Goal: Use online tool/utility: Utilize a website feature to perform a specific function

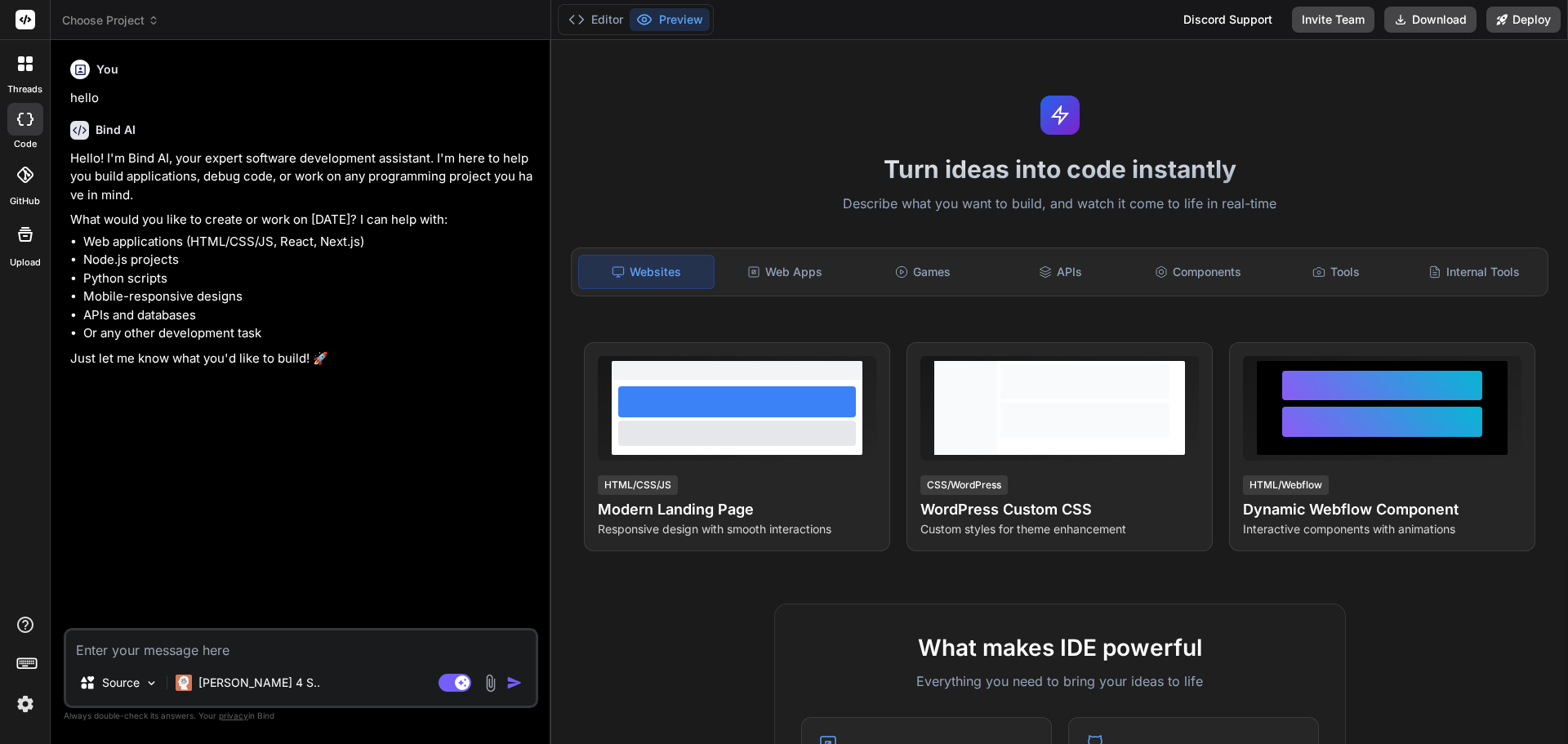
click at [655, 16] on button "Preview" at bounding box center [669, 19] width 80 height 23
click at [140, 24] on span "Choose Project" at bounding box center [110, 20] width 97 height 17
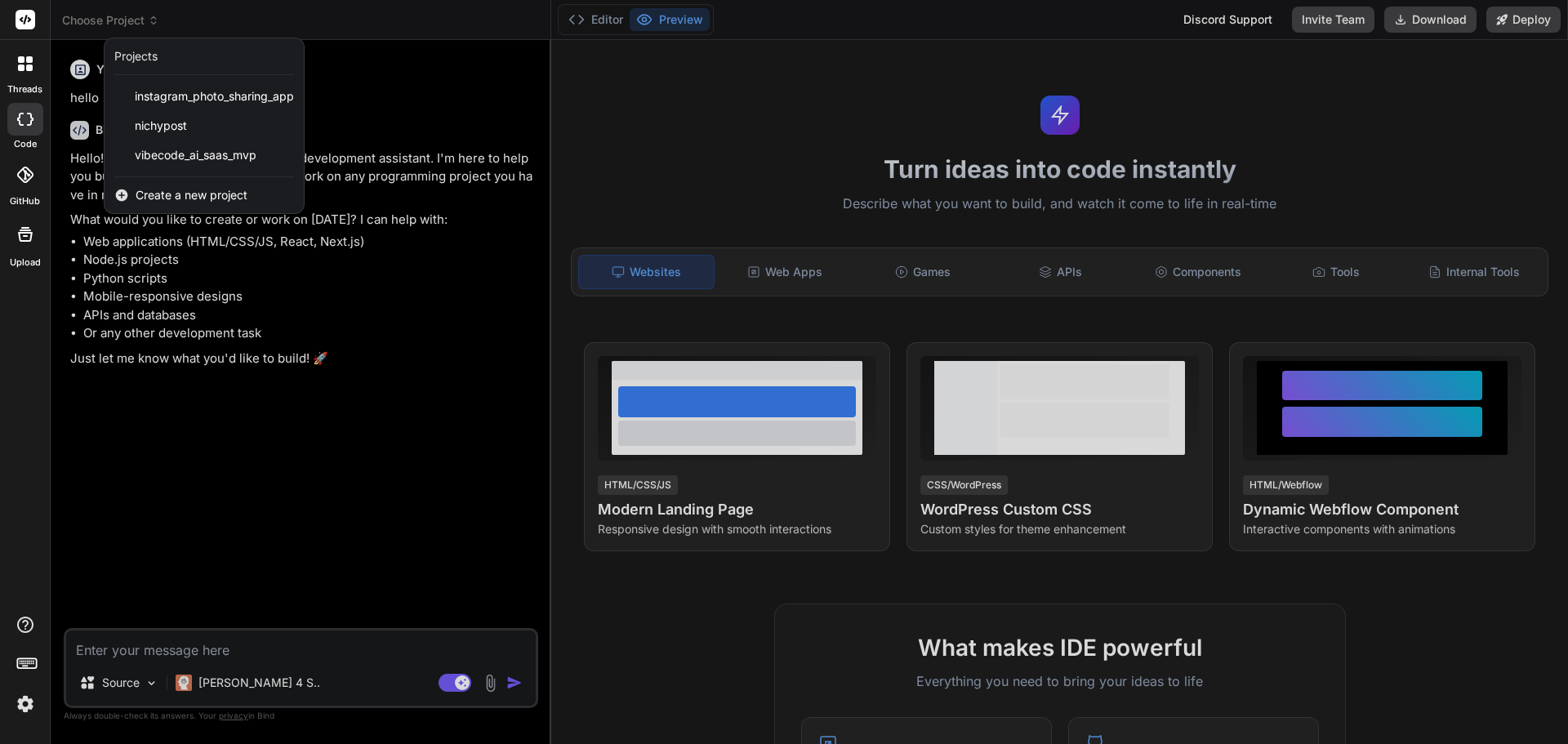
click at [28, 706] on img at bounding box center [25, 704] width 28 height 28
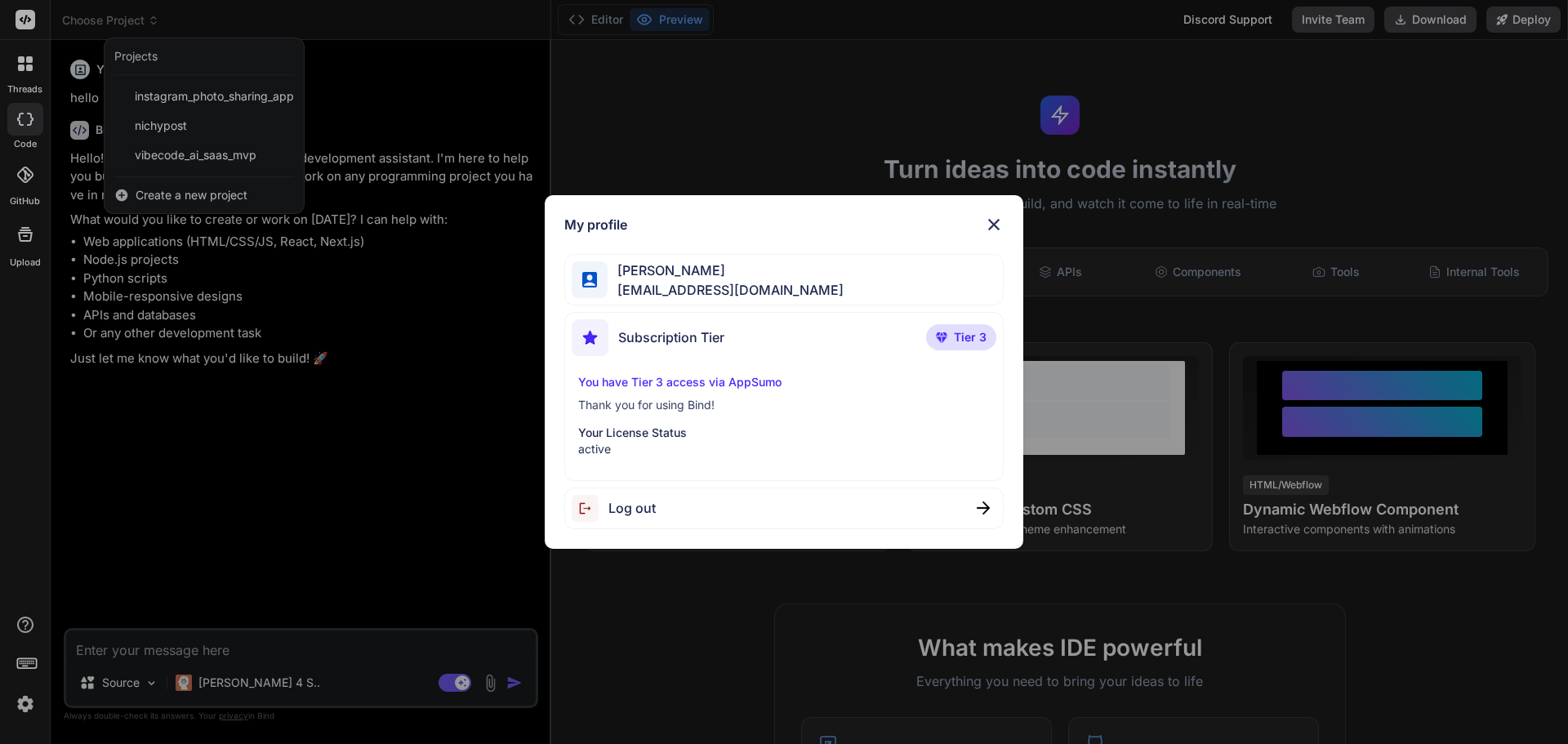
click at [31, 24] on div "My profile [PERSON_NAME] [EMAIL_ADDRESS][DOMAIN_NAME] Subscription Tier Tier 3 …" at bounding box center [784, 372] width 1568 height 744
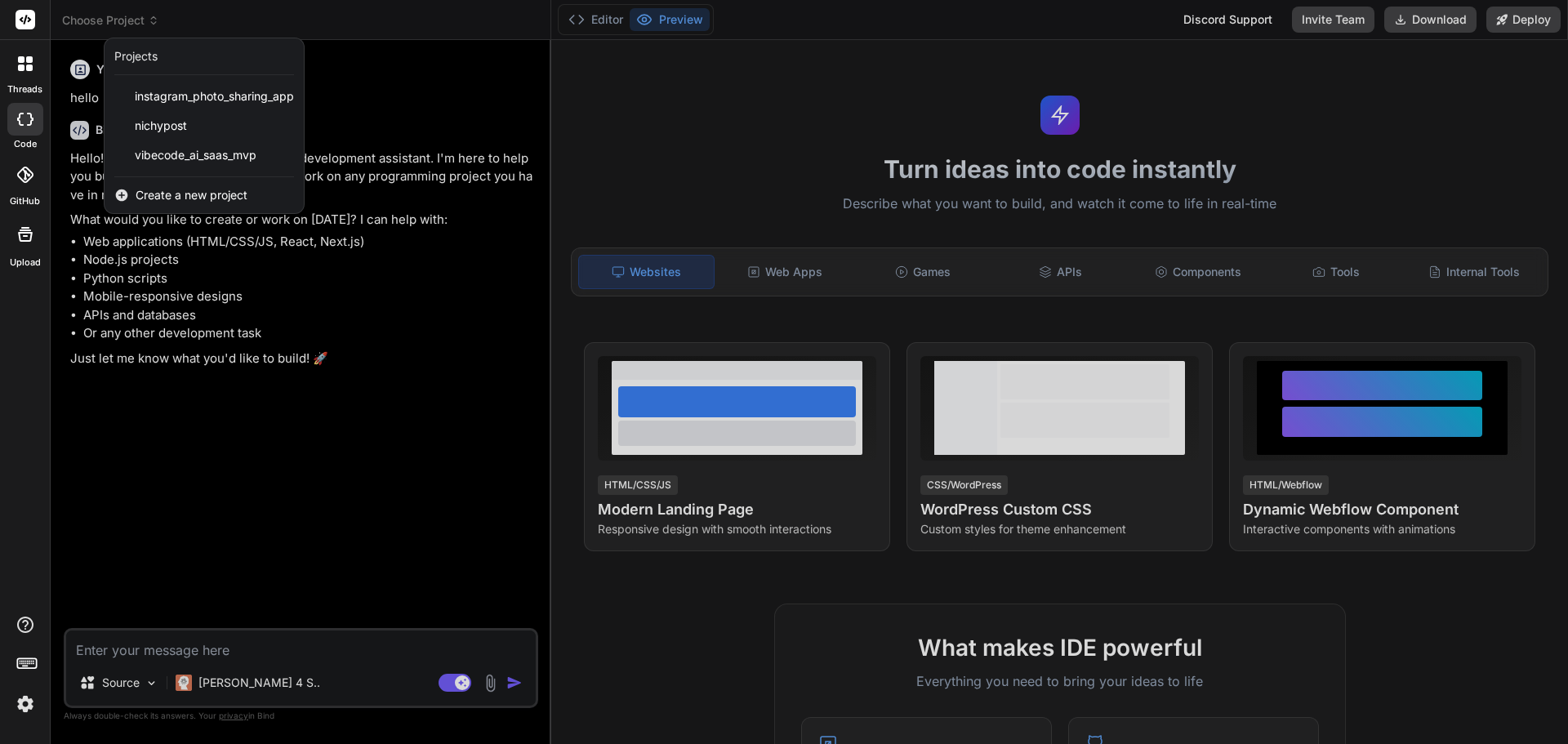
click at [115, 19] on div at bounding box center [784, 372] width 1568 height 744
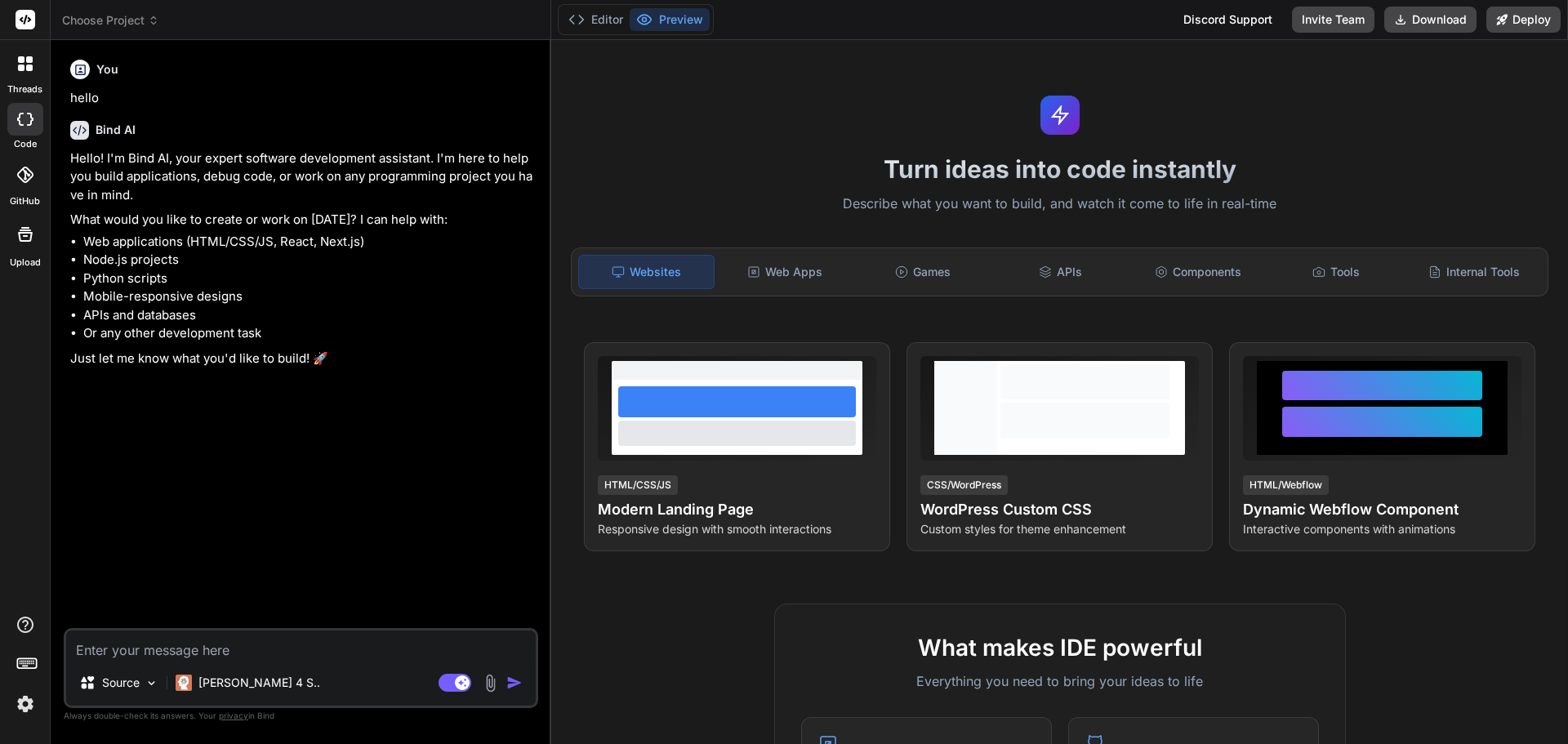
click at [131, 20] on span "Choose Project" at bounding box center [110, 20] width 97 height 17
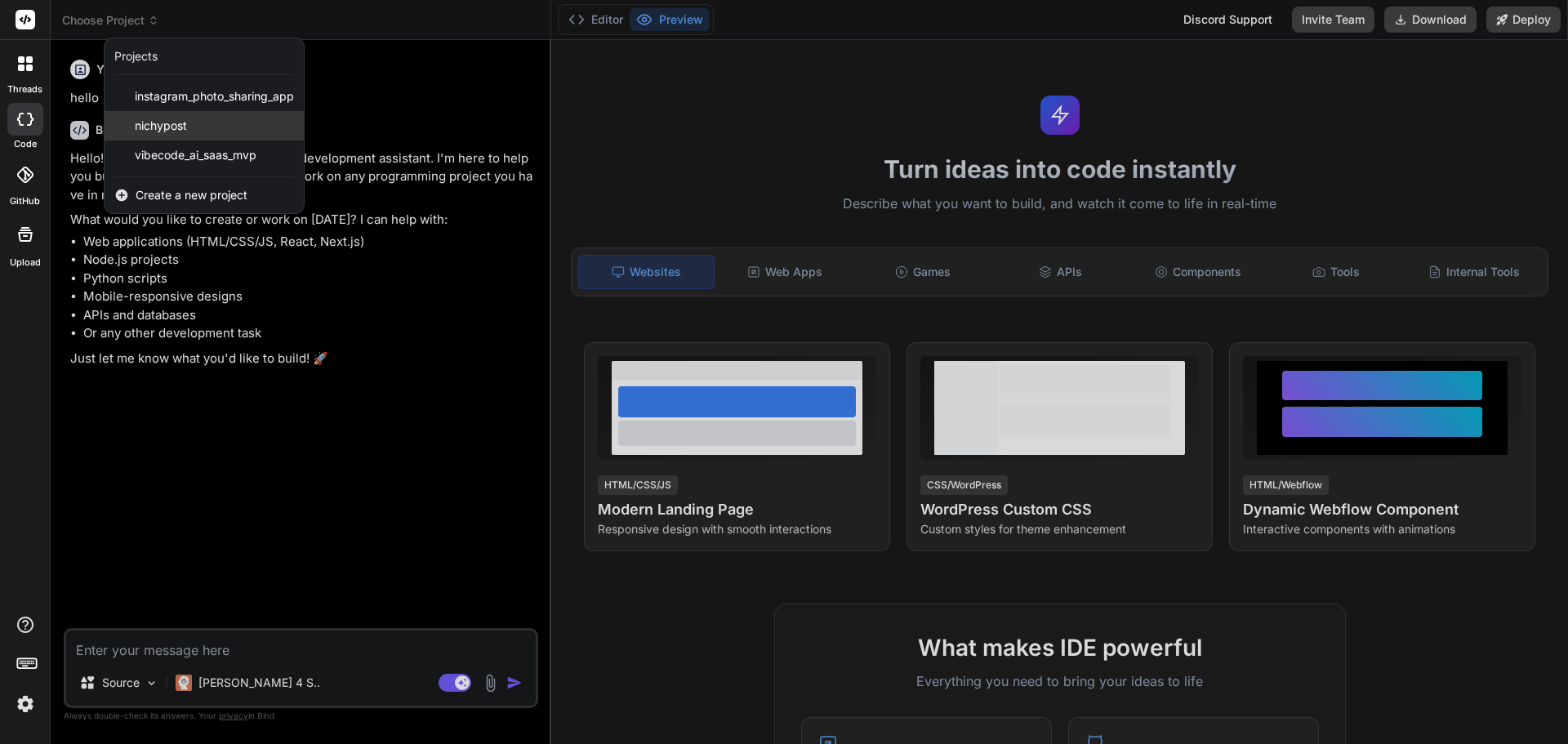
click at [139, 128] on span "nichypost" at bounding box center [161, 126] width 52 height 17
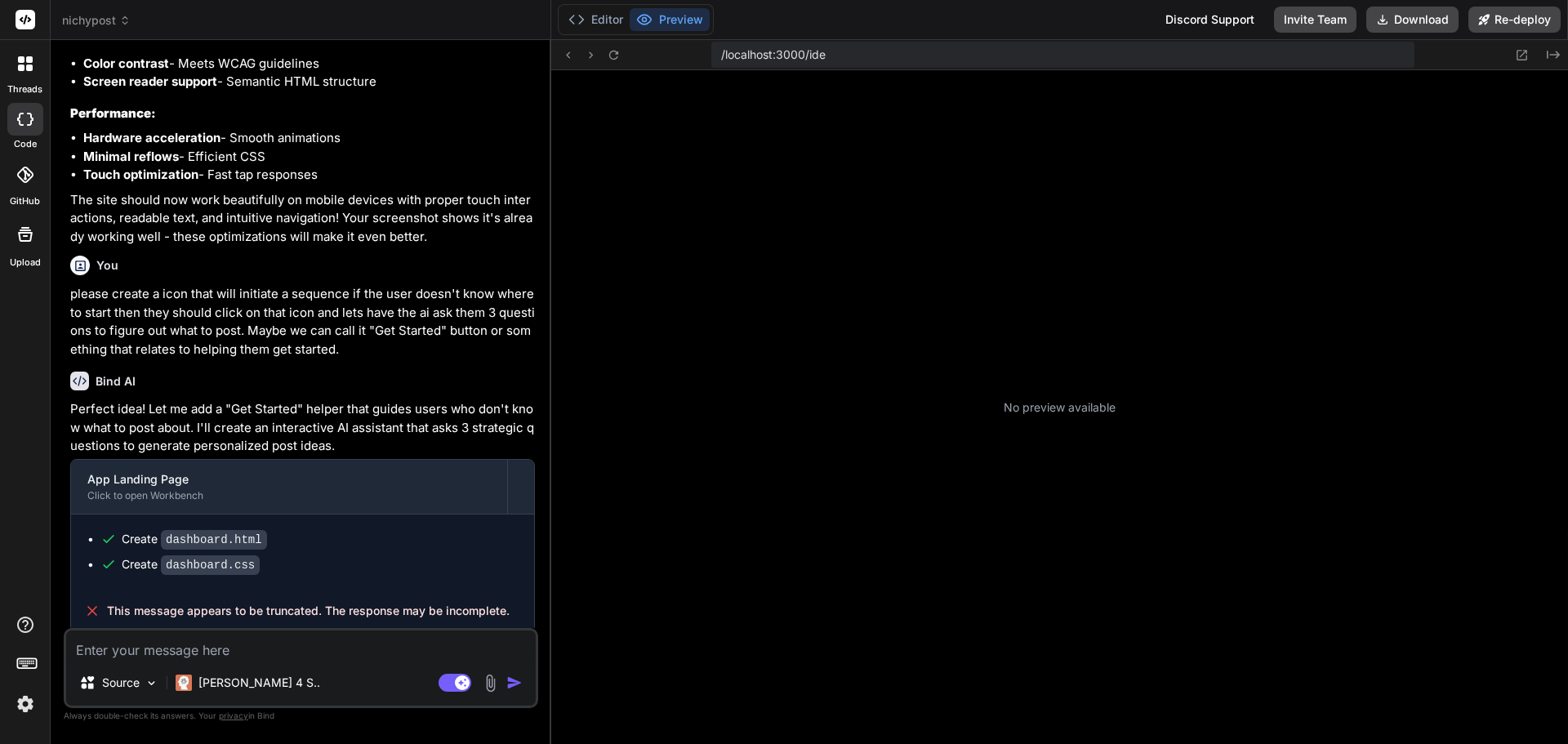
scroll to position [217, 0]
type textarea "x"
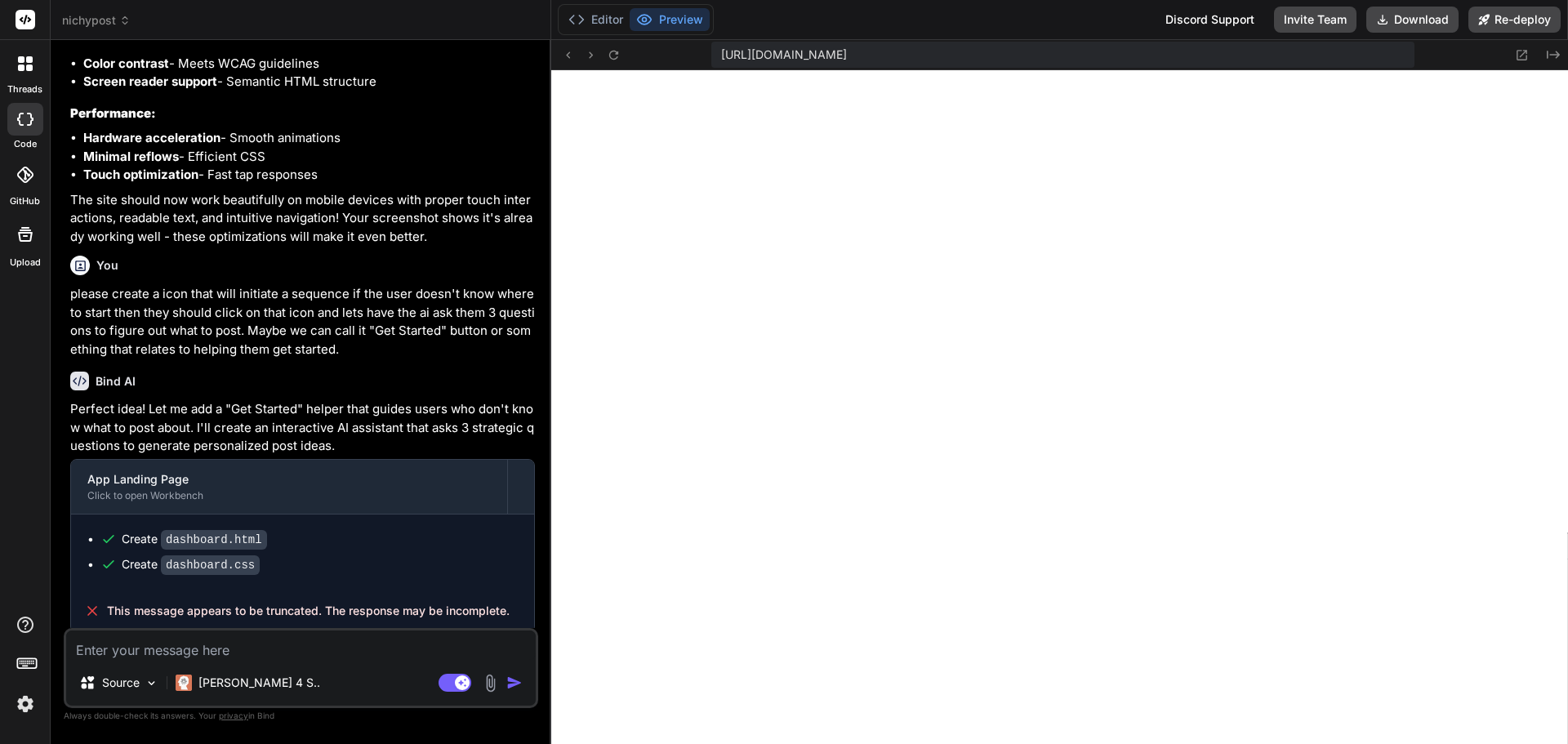
scroll to position [807, 0]
click at [295, 650] on textarea at bounding box center [300, 645] width 469 height 30
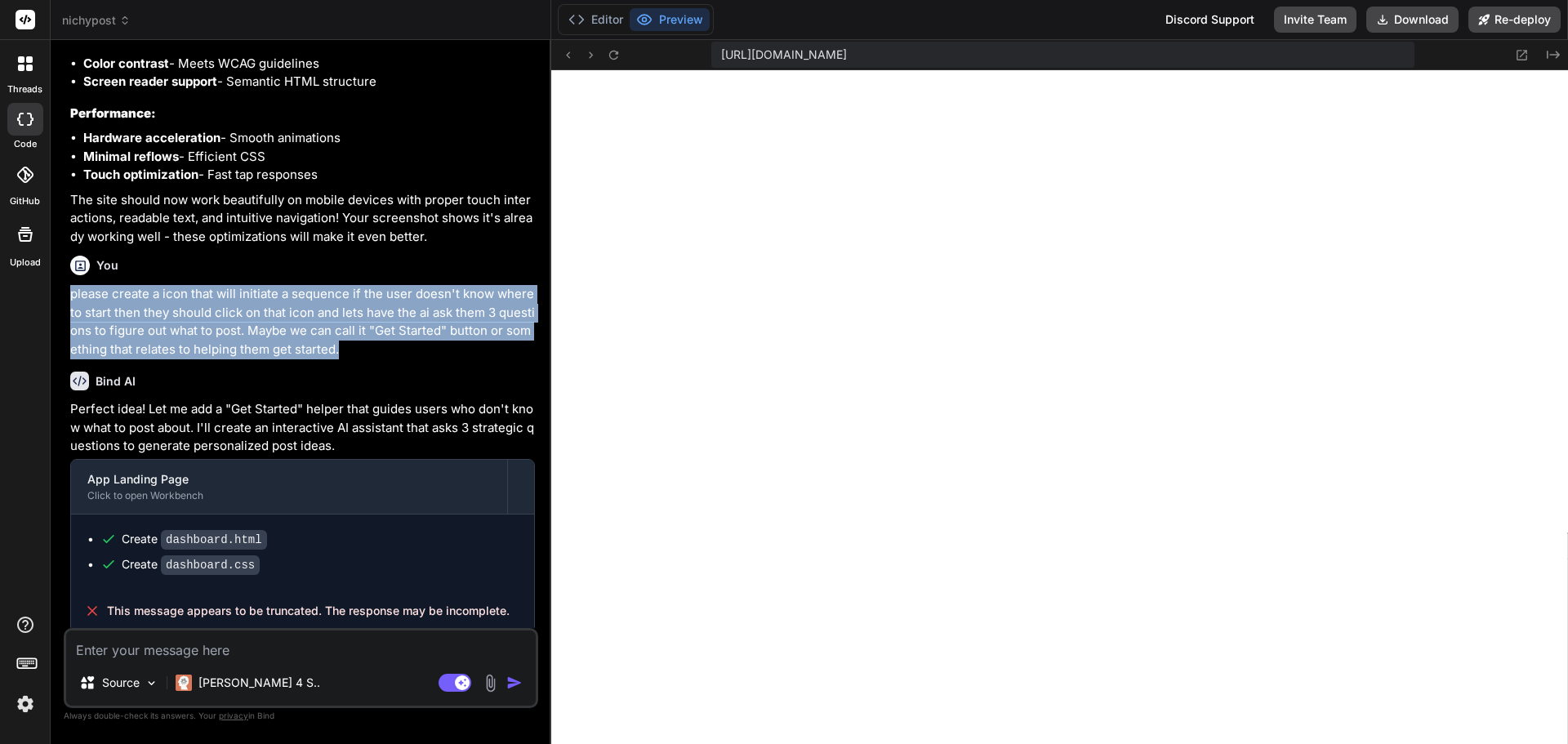
drag, startPoint x: 71, startPoint y: 288, endPoint x: 361, endPoint y: 343, distance: 295.2
click at [361, 343] on p "please create a icon that will initiate a sequence if the user doesn't know whe…" at bounding box center [302, 321] width 464 height 73
copy p "please create a icon that will initiate a sequence if the user doesn't know whe…"
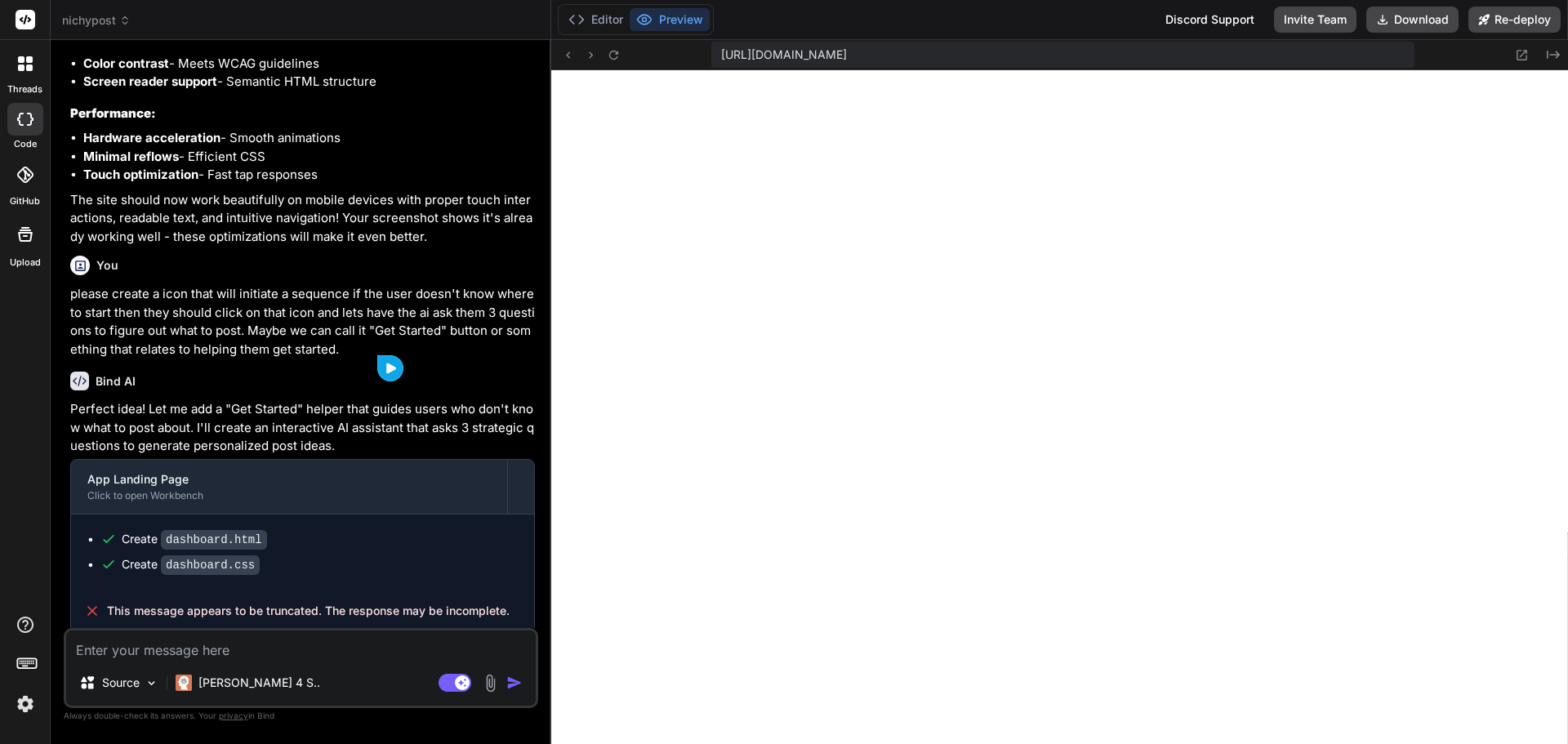
click at [265, 651] on textarea at bounding box center [300, 645] width 469 height 30
paste textarea "please create a icon that will initiate a sequence if the user doesn't know whe…"
type textarea "please create a icon that will initiate a sequence if the user doesn't know whe…"
type textarea "x"
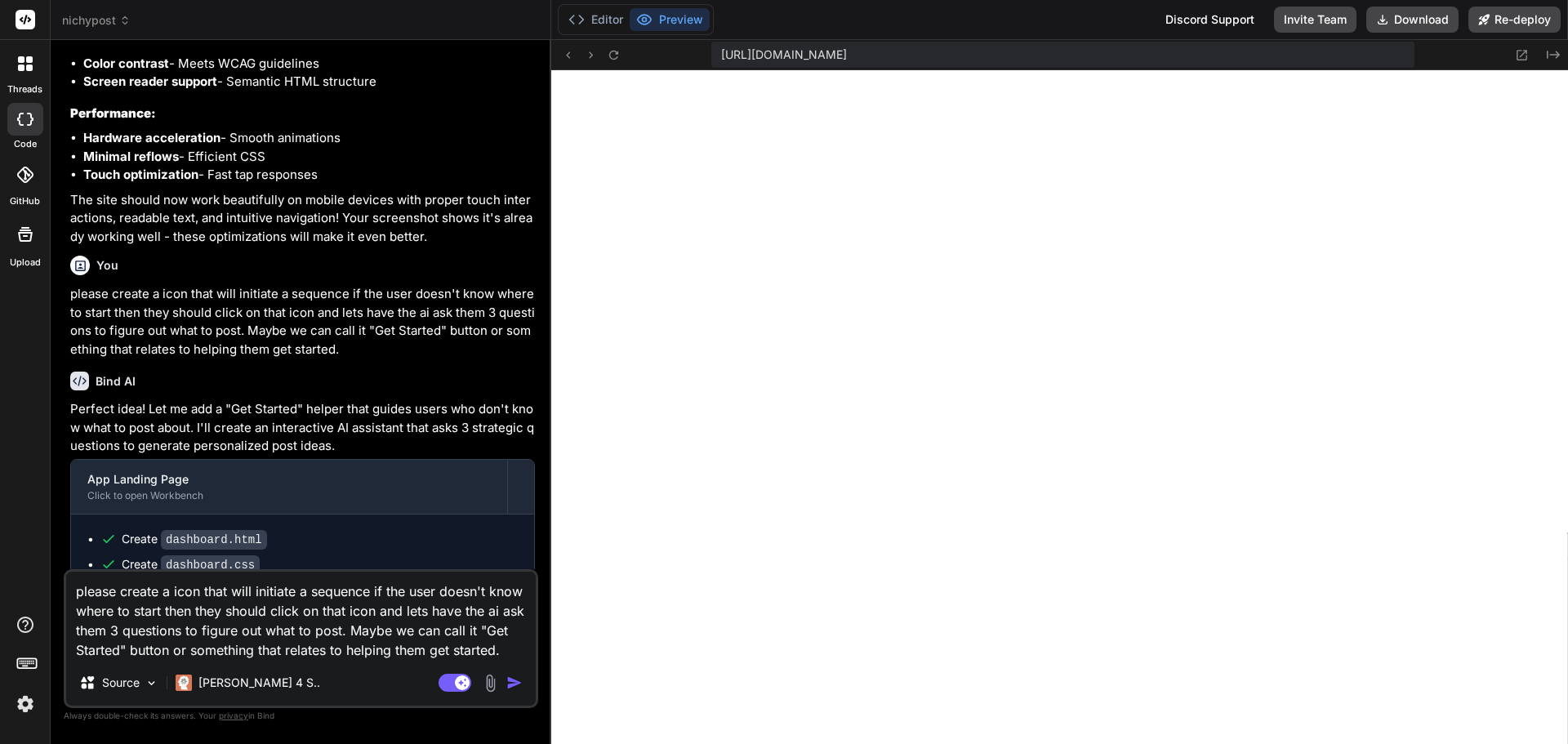
type textarea "please create a icon that will initiate a sequence if the user doesn't know whe…"
click at [506, 681] on img "button" at bounding box center [514, 683] width 17 height 17
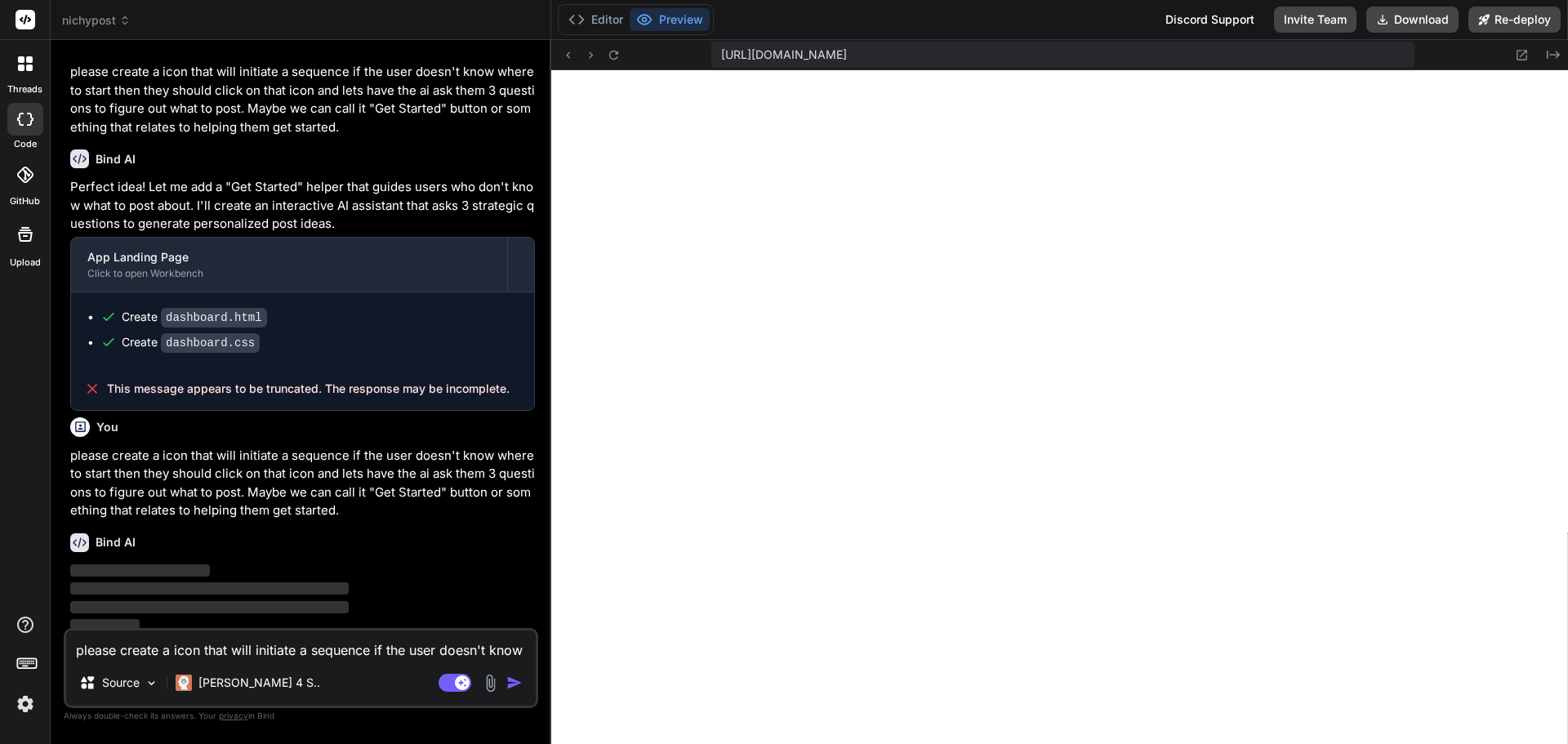
scroll to position [4144, 0]
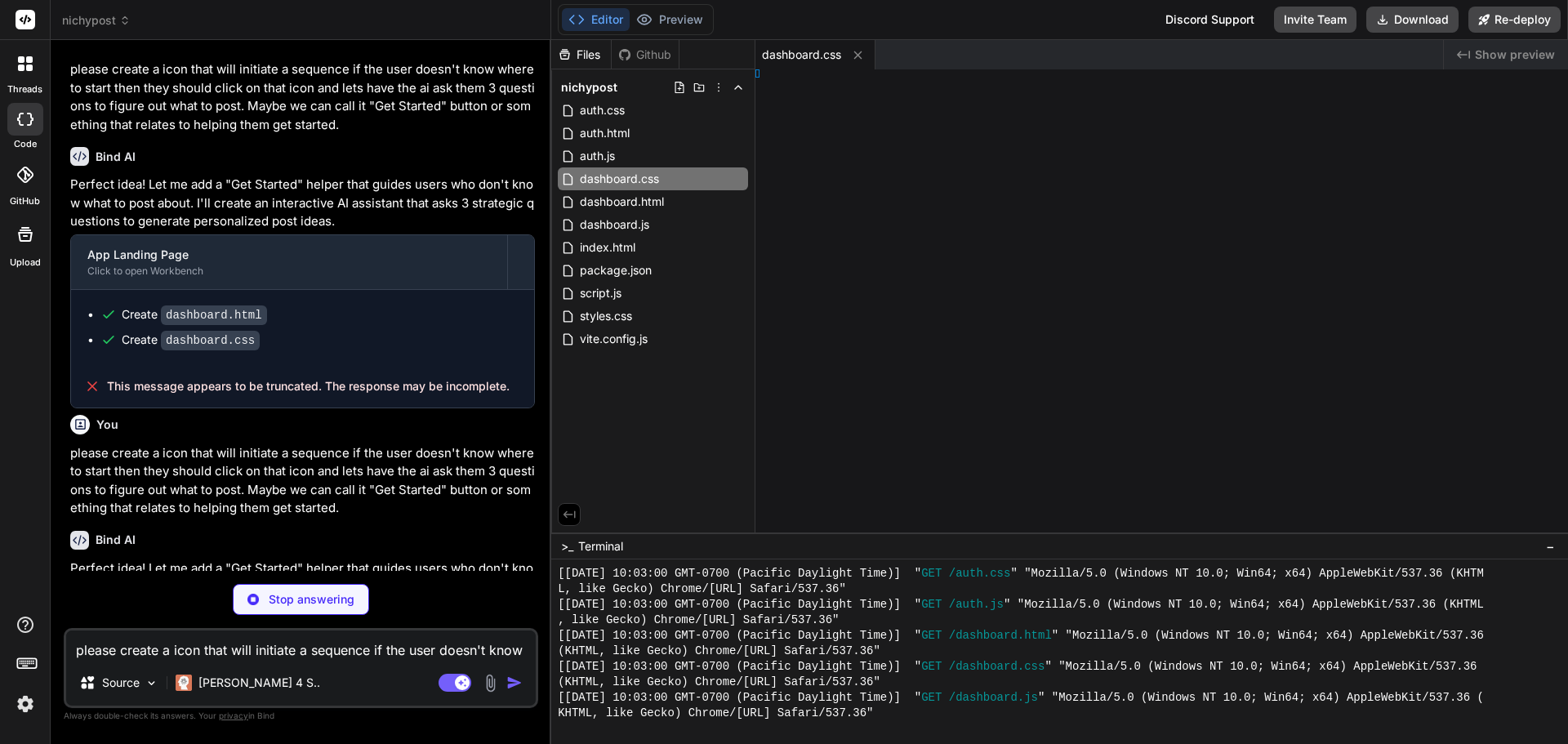
type textarea "x"
type textarea "} } });"
type textarea "x"
